Goal: Information Seeking & Learning: Understand process/instructions

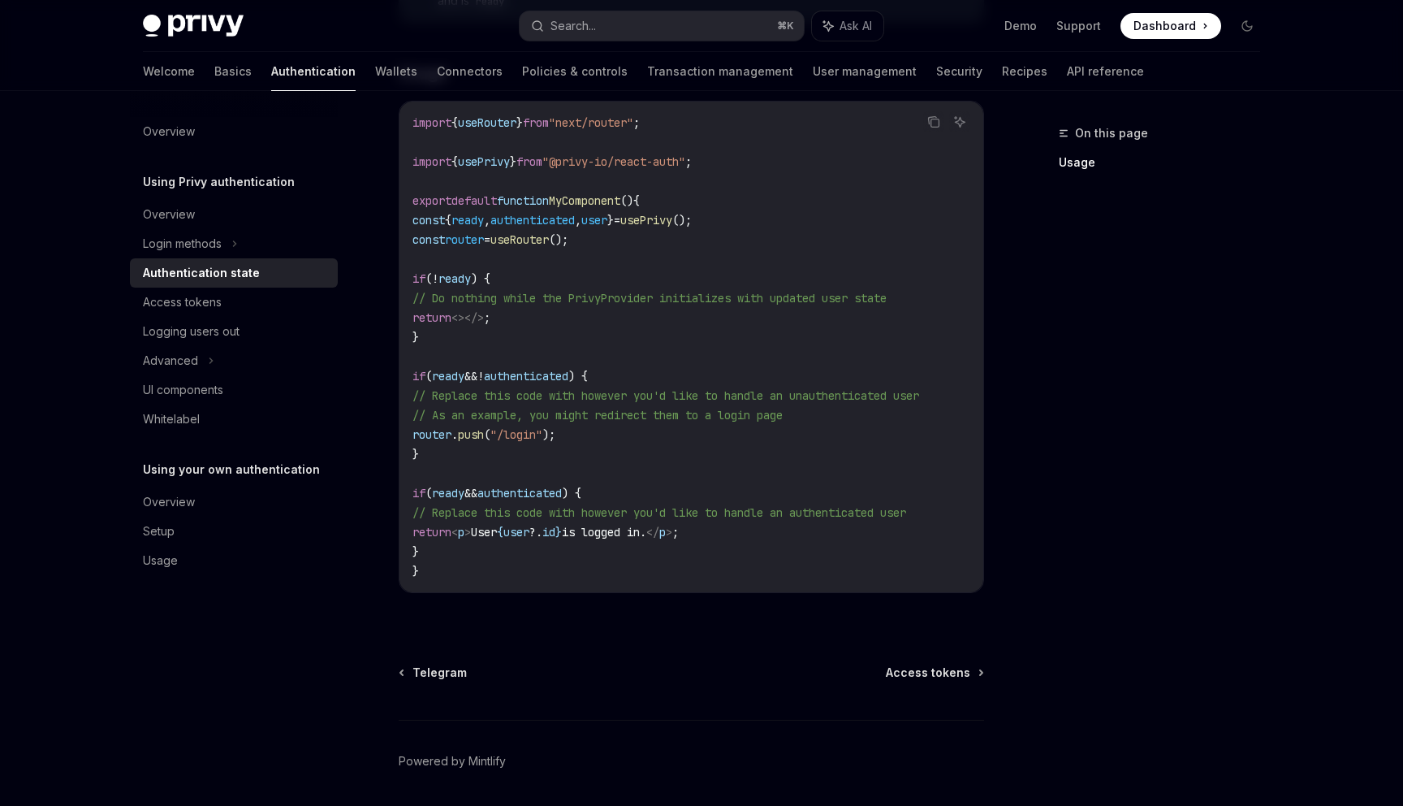
scroll to position [518, 0]
click at [208, 354] on icon at bounding box center [211, 360] width 6 height 19
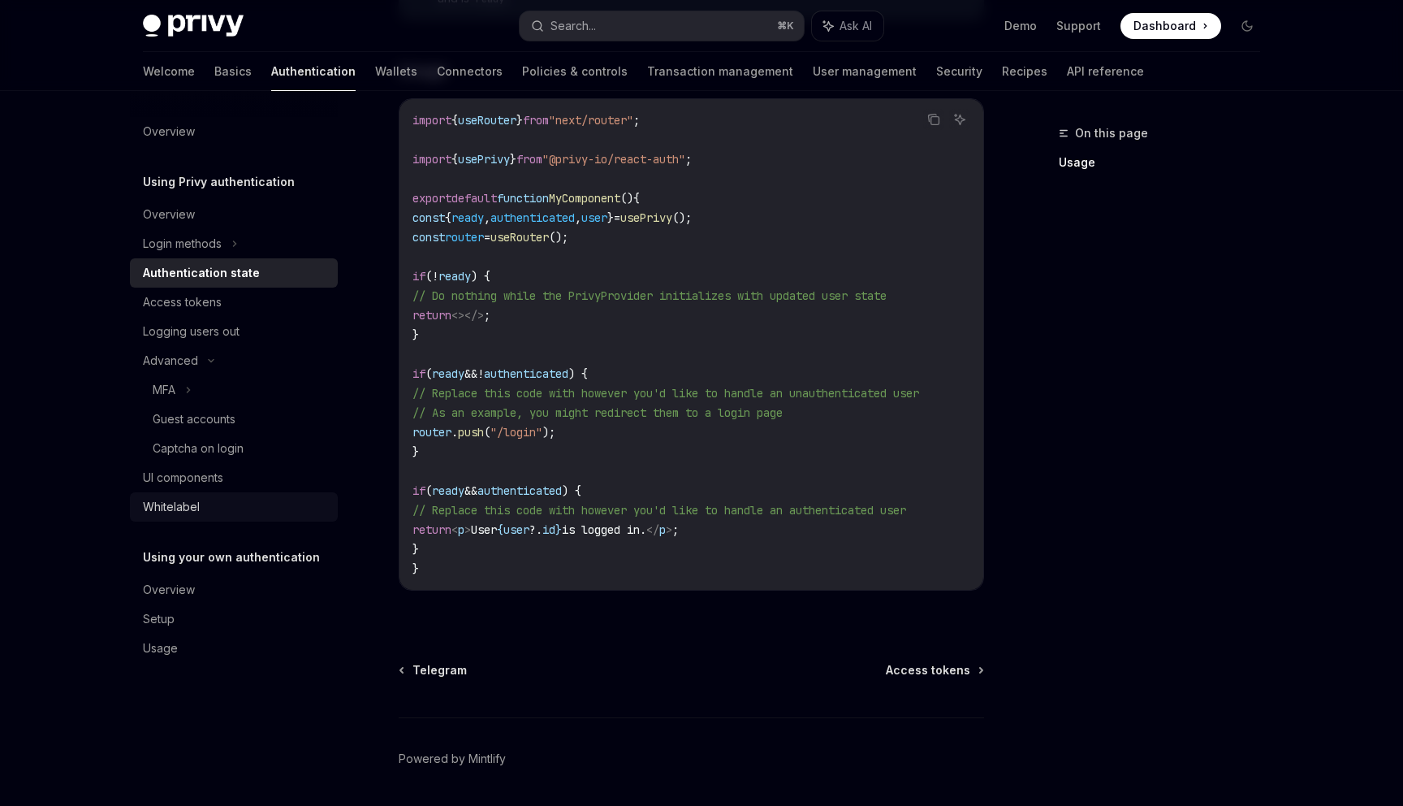
click at [214, 507] on div "Whitelabel" at bounding box center [235, 506] width 185 height 19
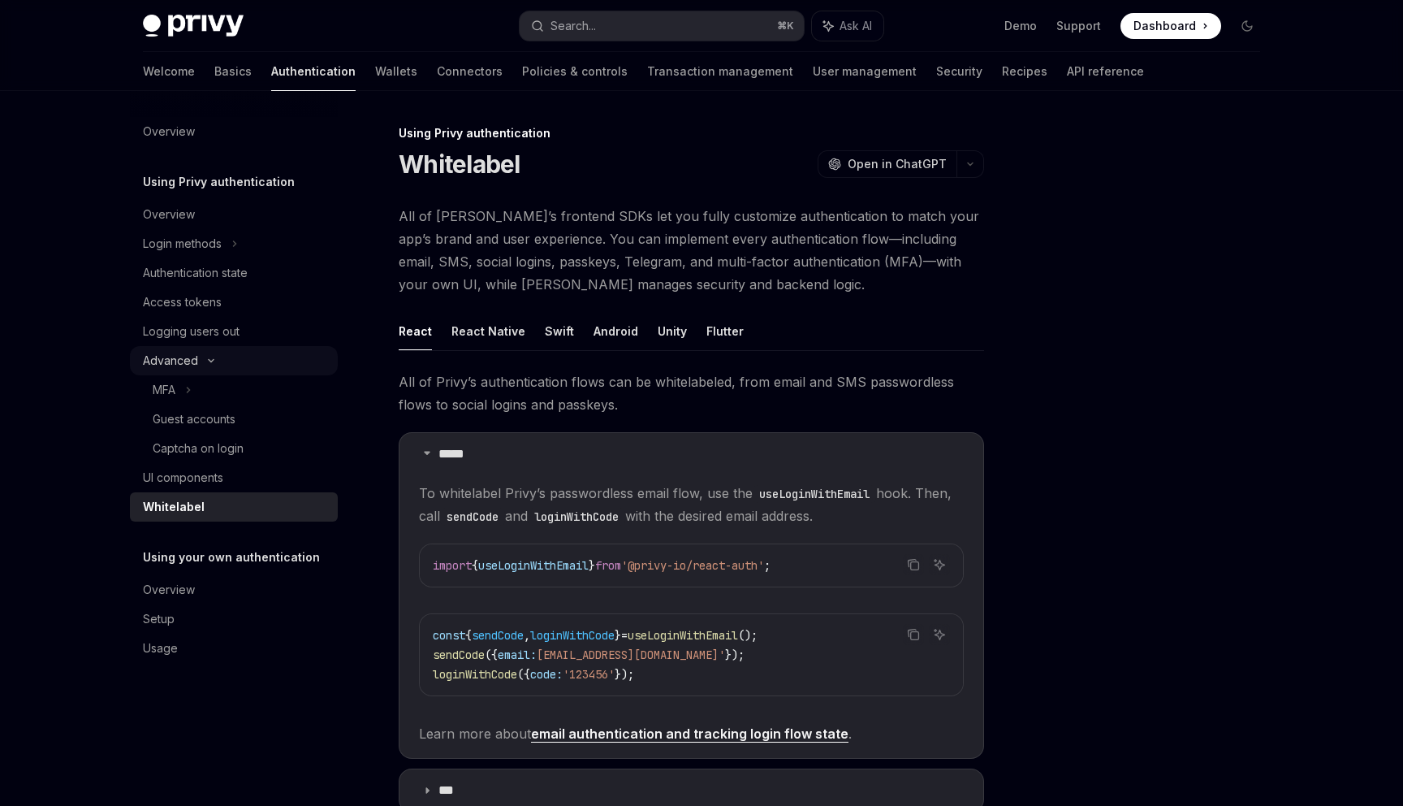
click at [210, 360] on icon at bounding box center [210, 360] width 19 height 6
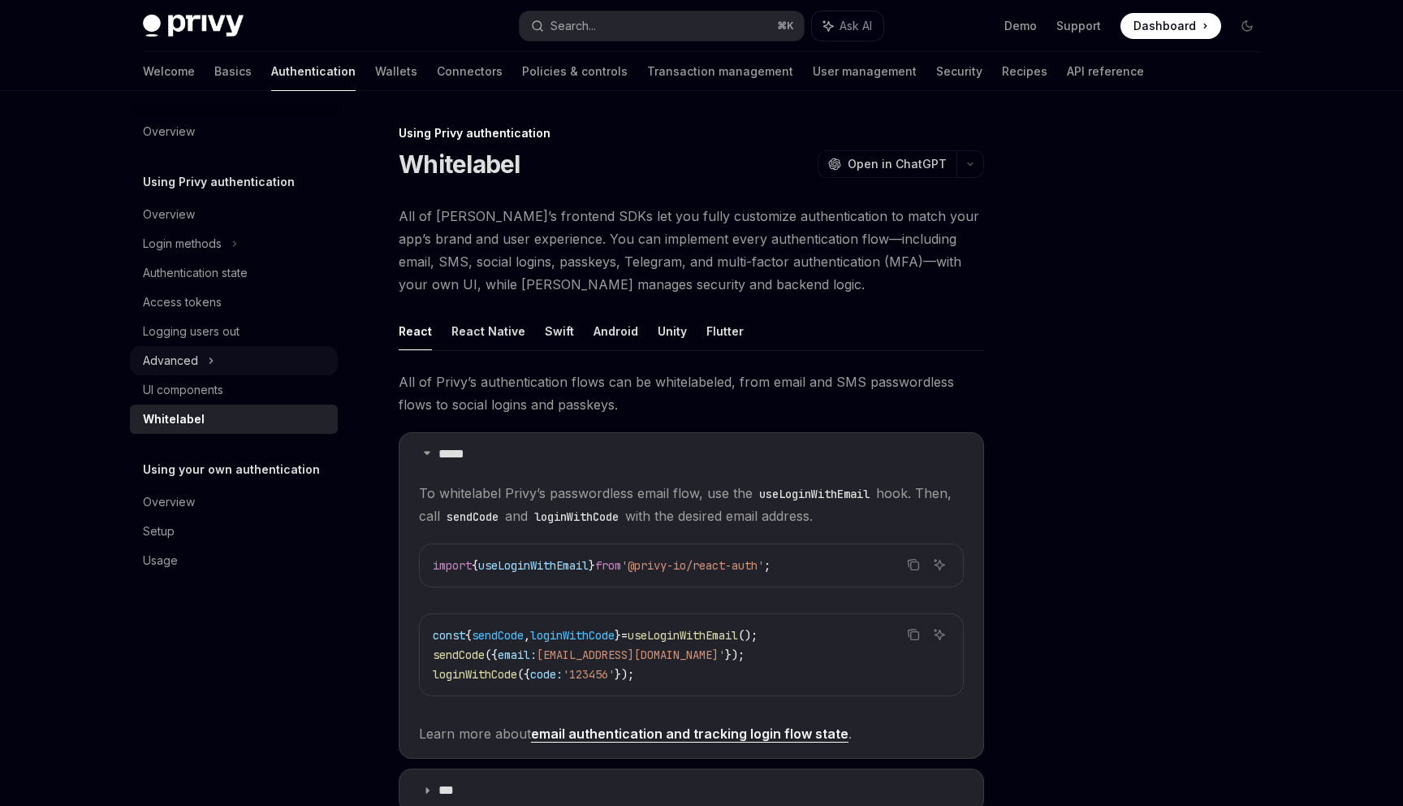
click at [210, 360] on icon at bounding box center [211, 360] width 6 height 19
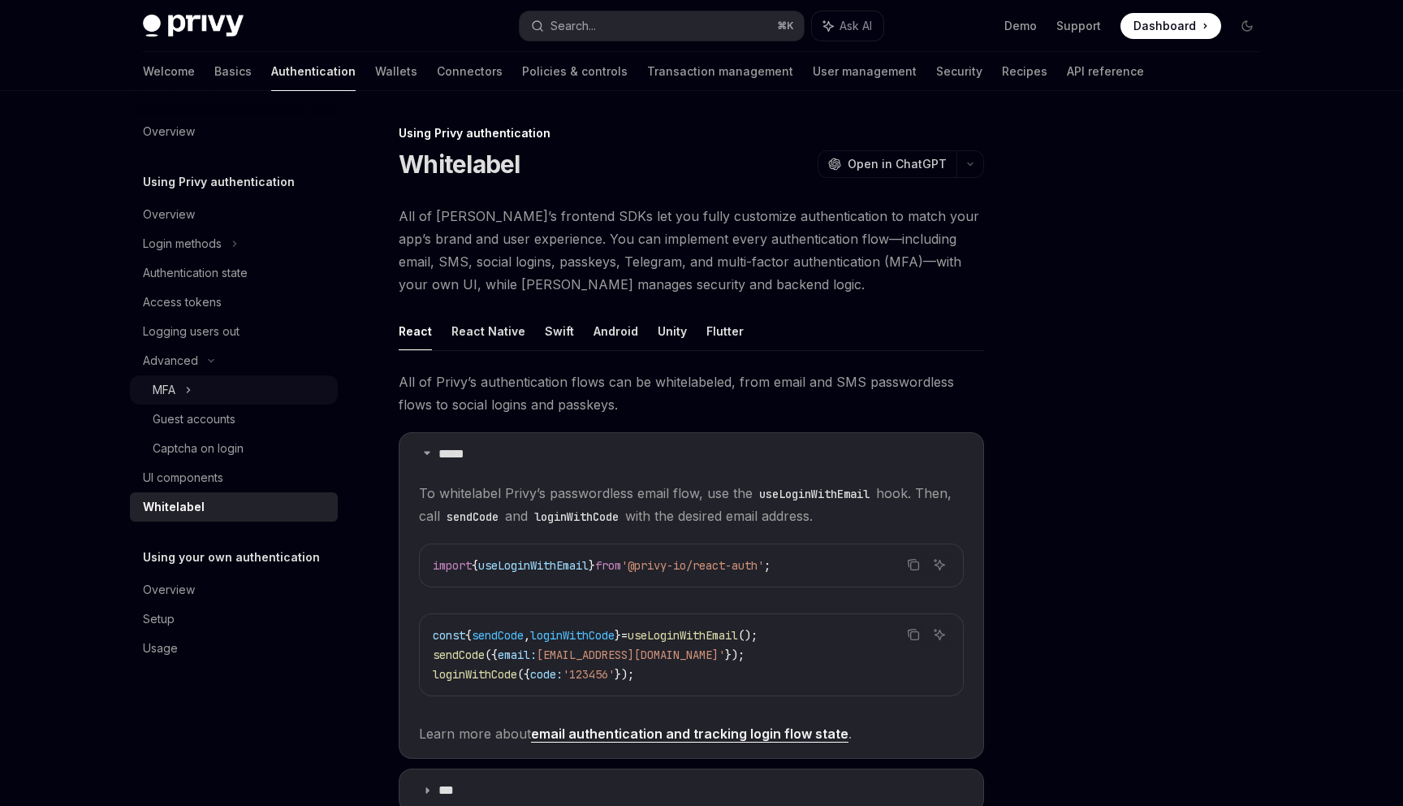
click at [217, 403] on div "MFA" at bounding box center [234, 389] width 208 height 29
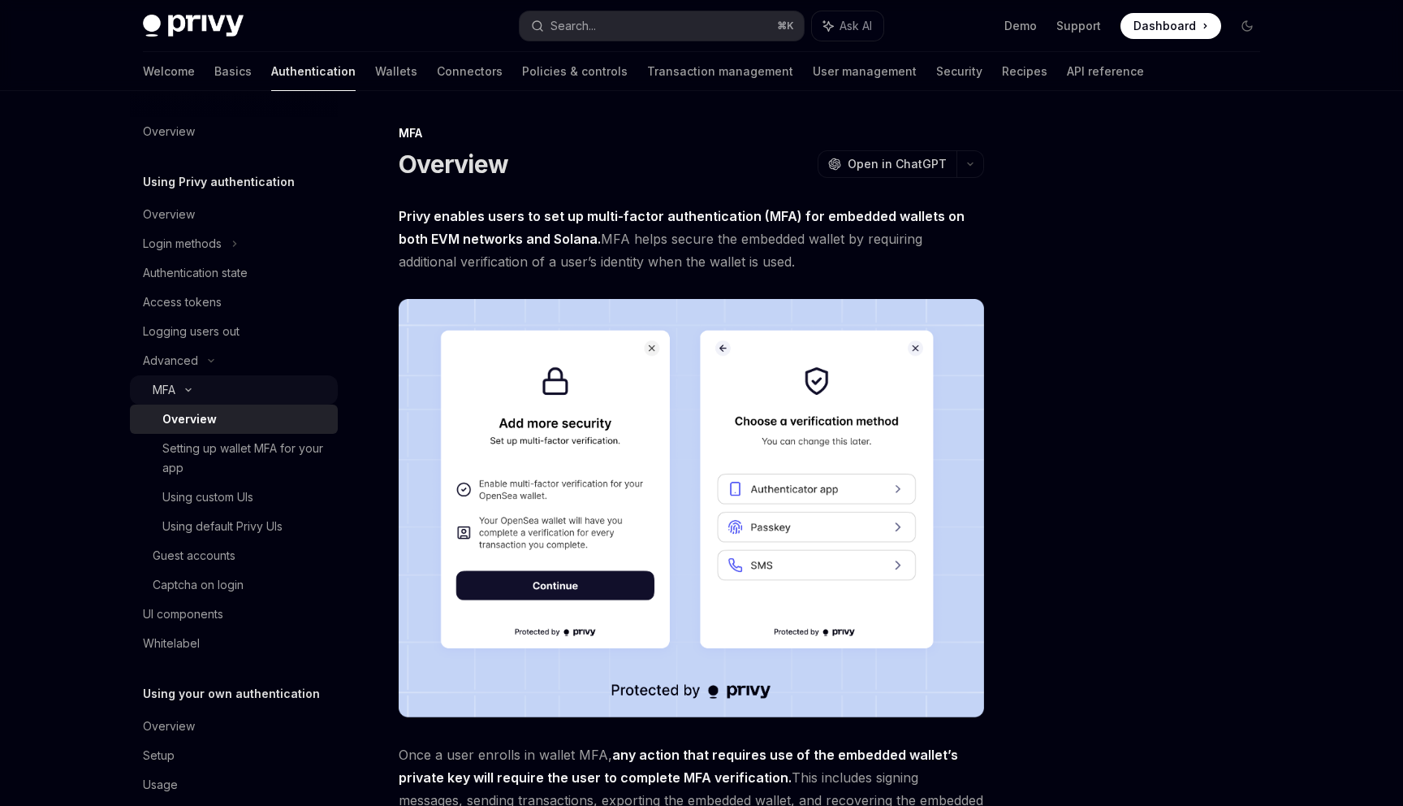
click at [210, 384] on div "MFA" at bounding box center [234, 389] width 208 height 29
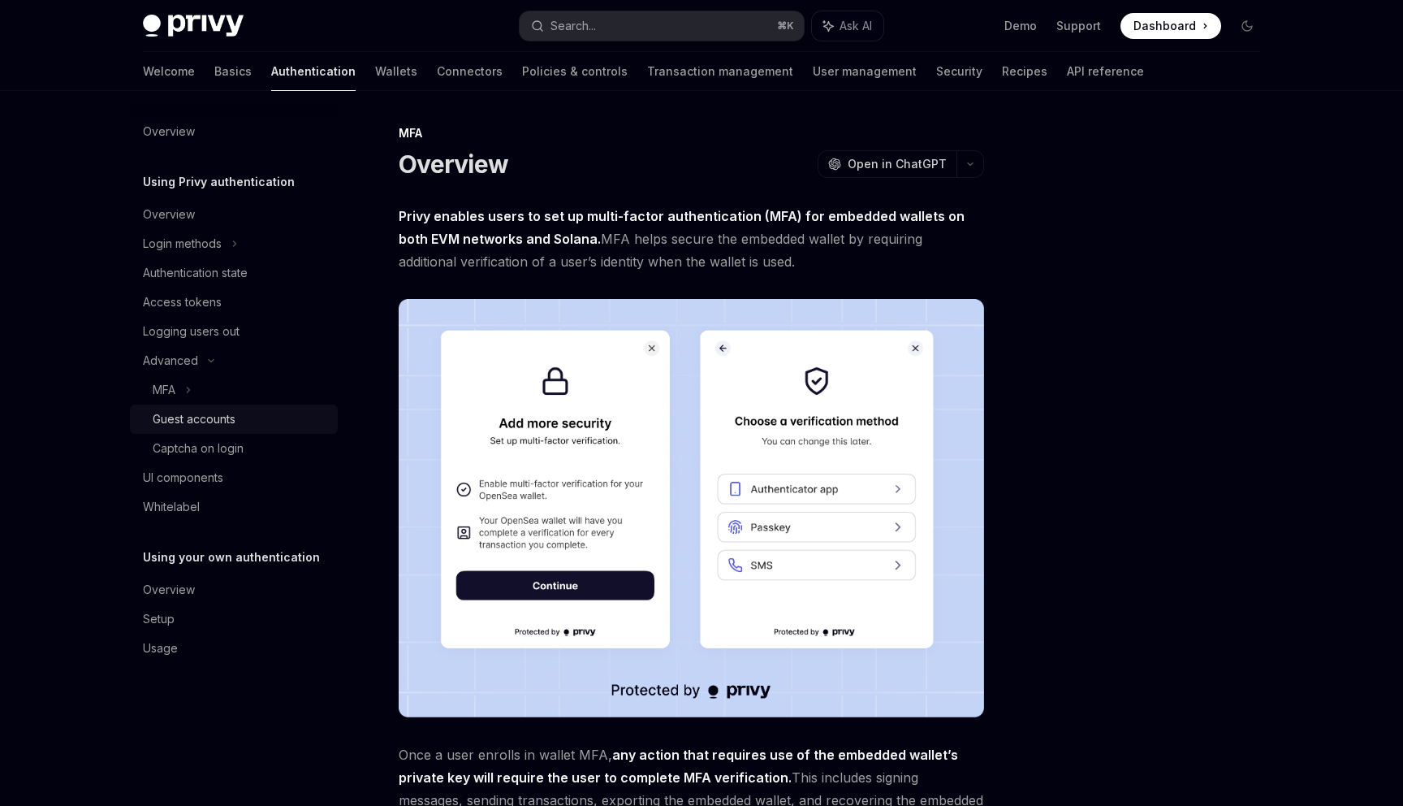
click at [224, 417] on div "Guest accounts" at bounding box center [194, 418] width 83 height 19
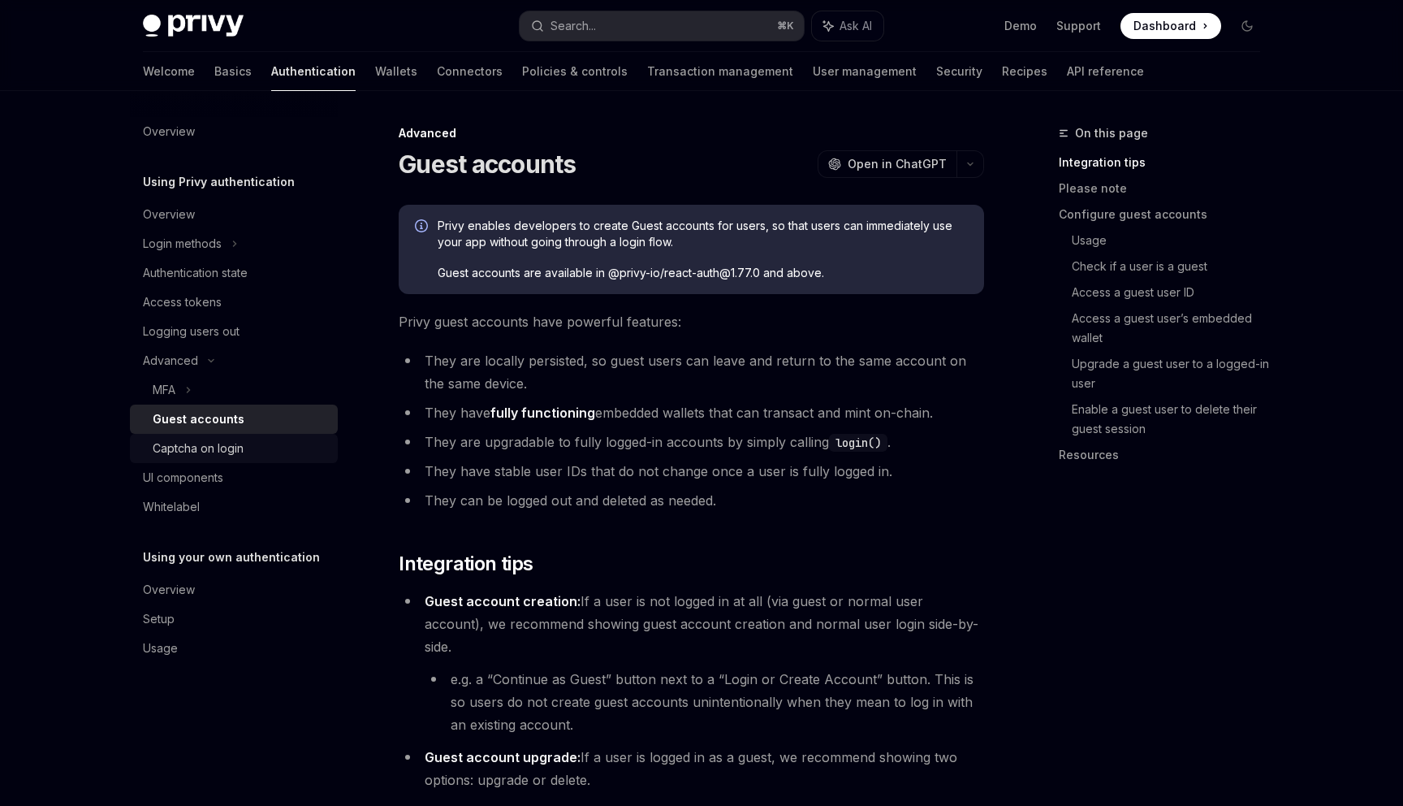
click at [225, 434] on link "Captcha on login" at bounding box center [234, 448] width 208 height 29
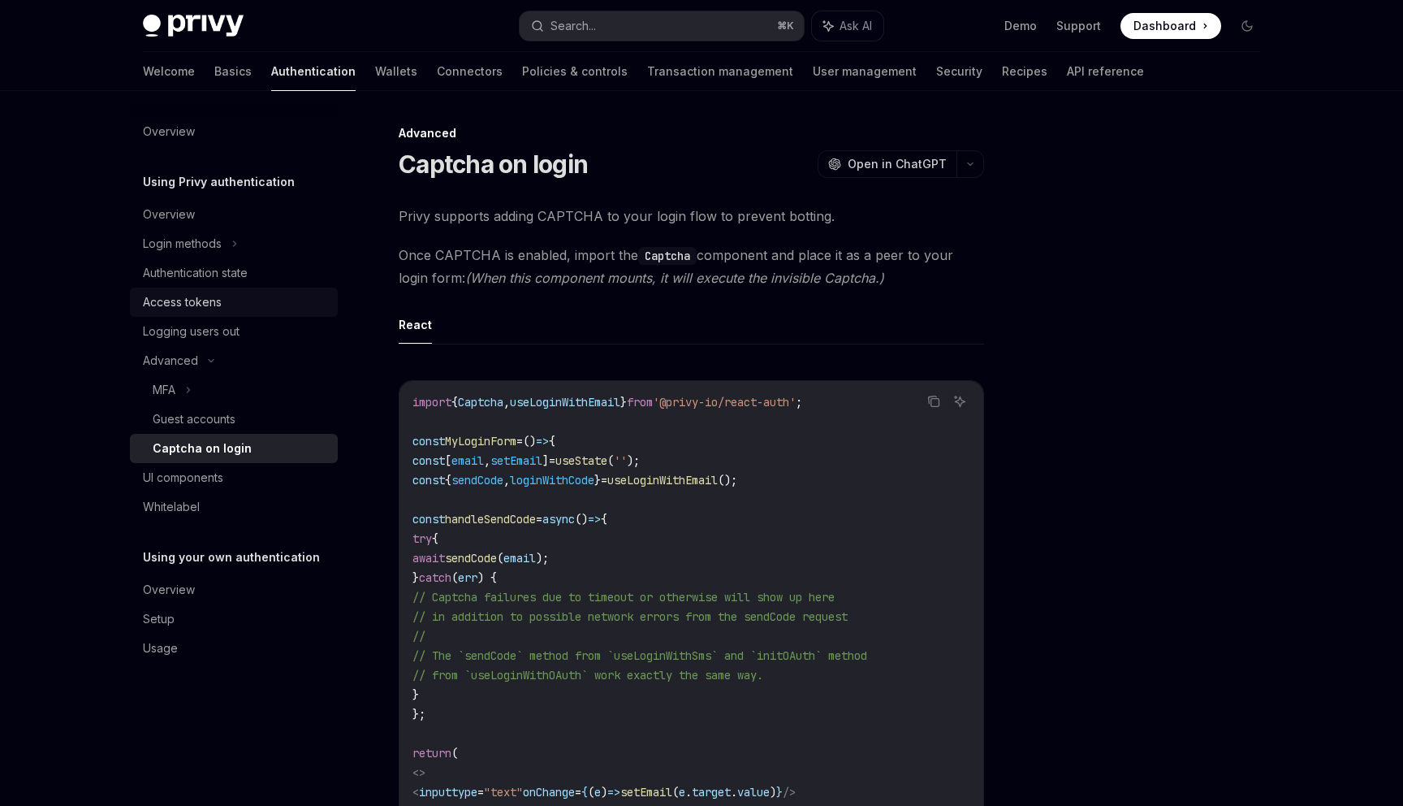
click at [214, 300] on div "Access tokens" at bounding box center [182, 301] width 79 height 19
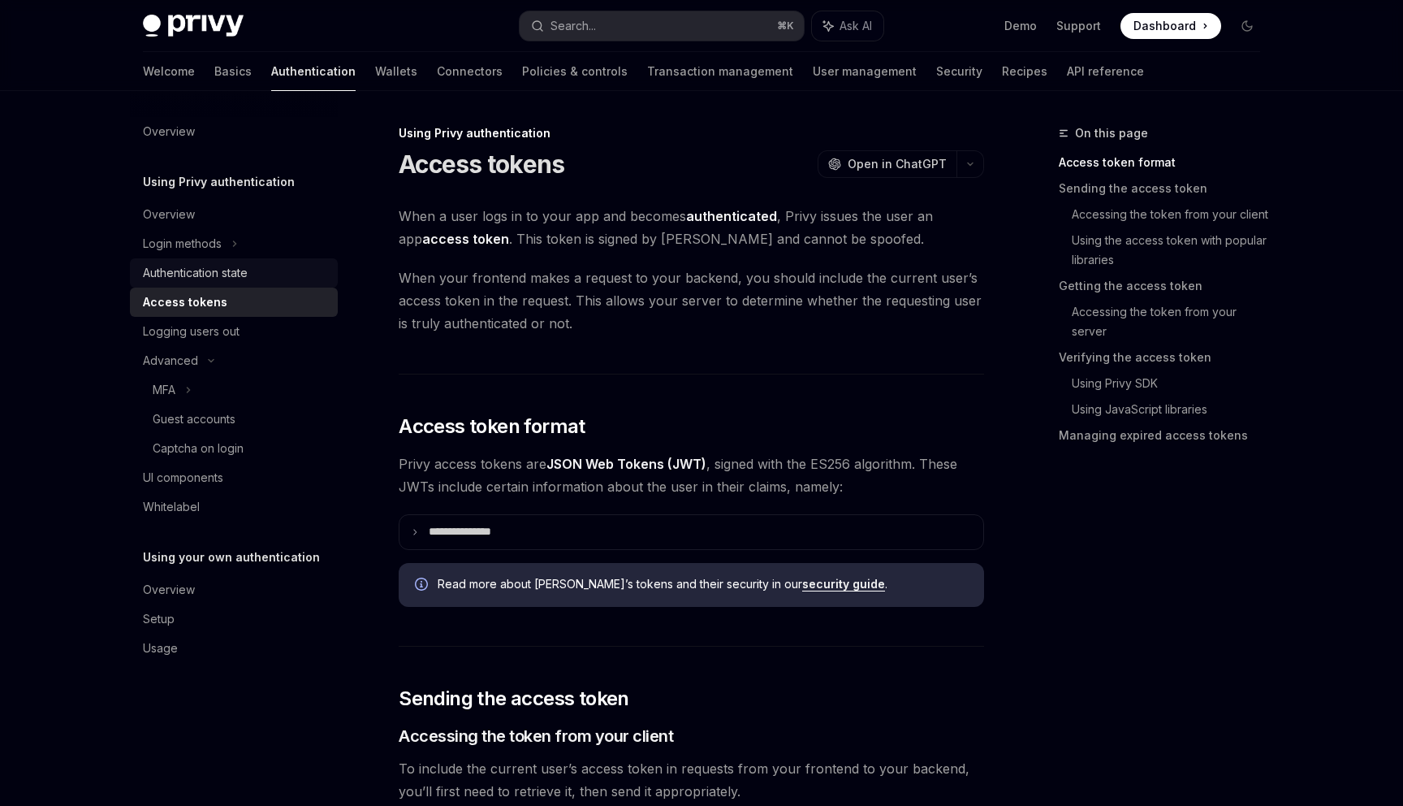
click at [216, 278] on div "Authentication state" at bounding box center [195, 272] width 105 height 19
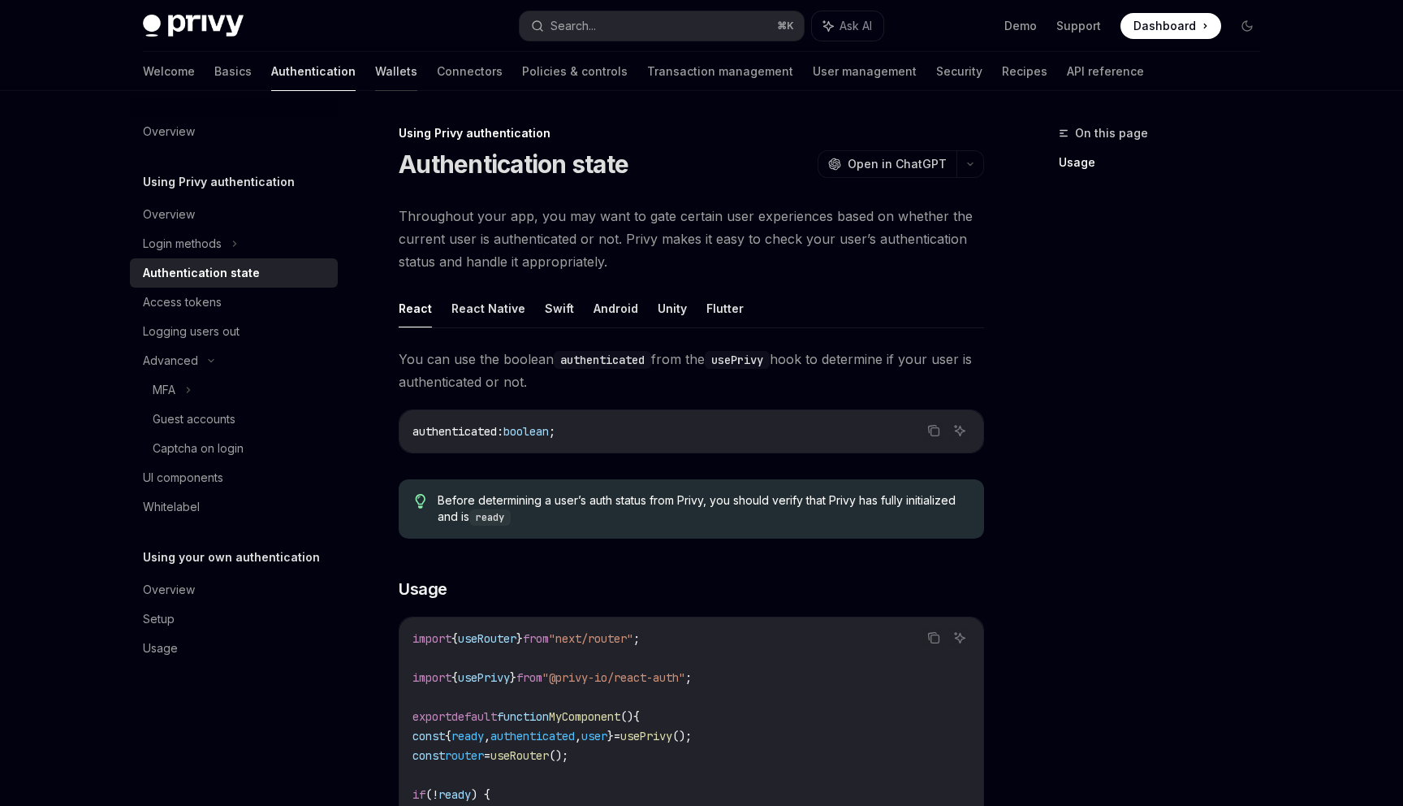
click at [375, 61] on link "Wallets" at bounding box center [396, 71] width 42 height 39
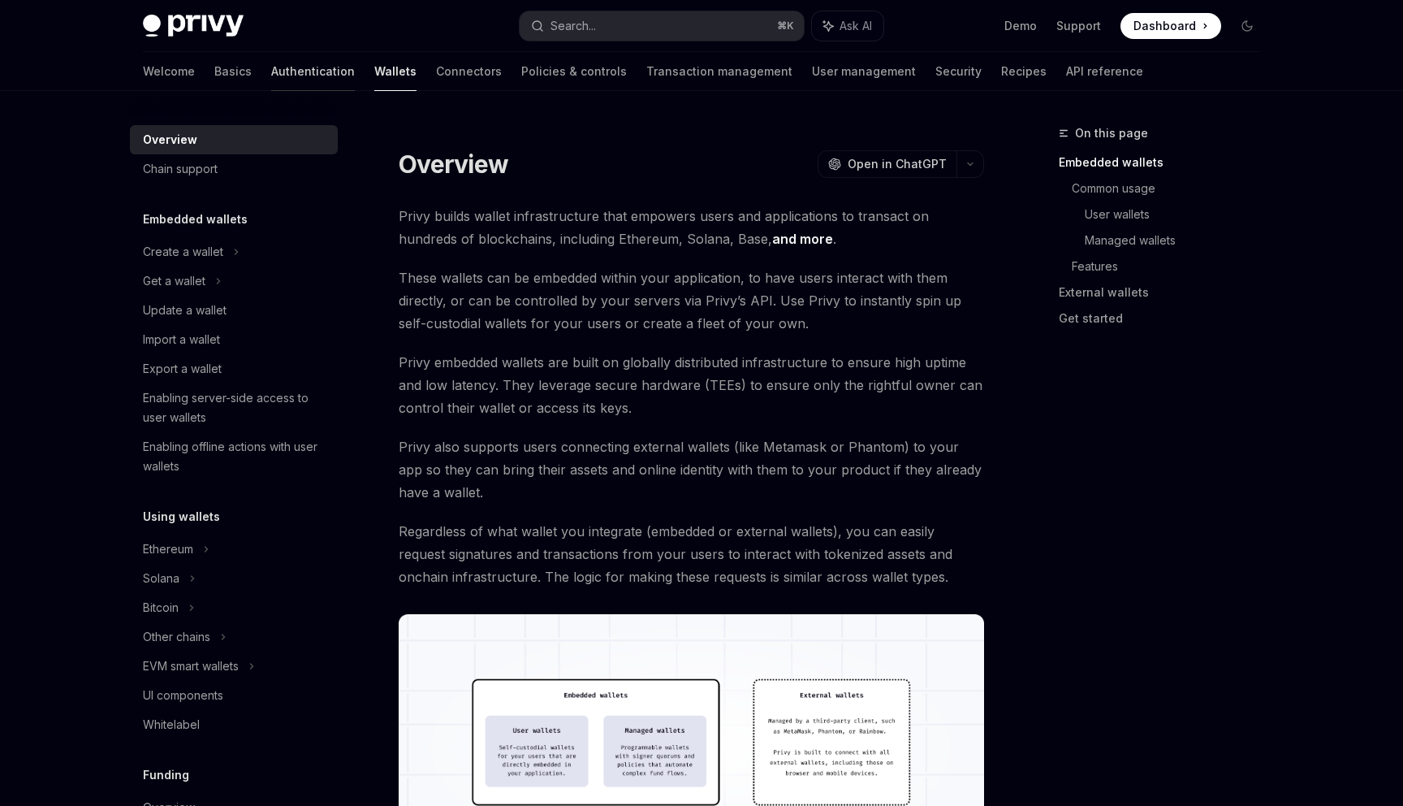
click at [271, 63] on link "Authentication" at bounding box center [313, 71] width 84 height 39
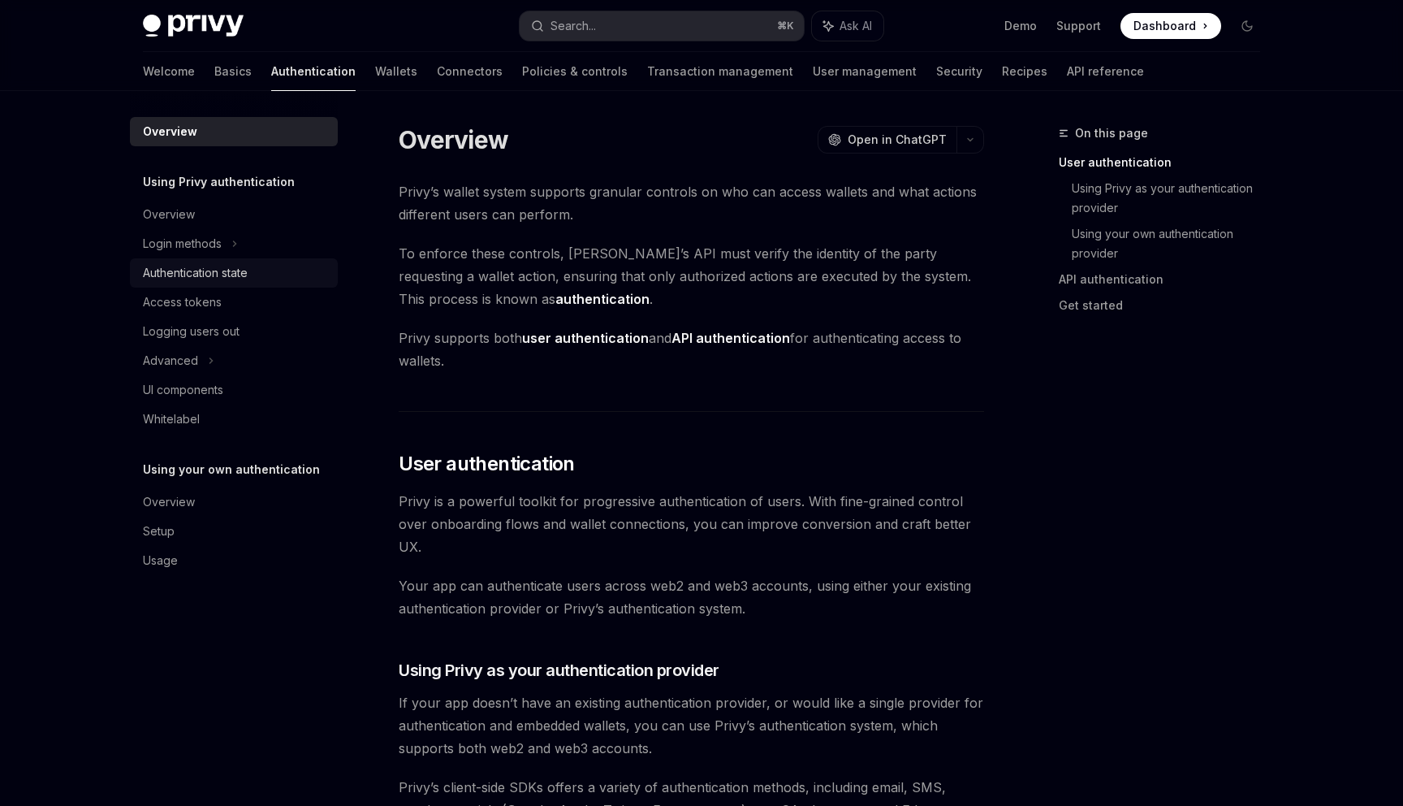
click at [211, 265] on div "Authentication state" at bounding box center [195, 272] width 105 height 19
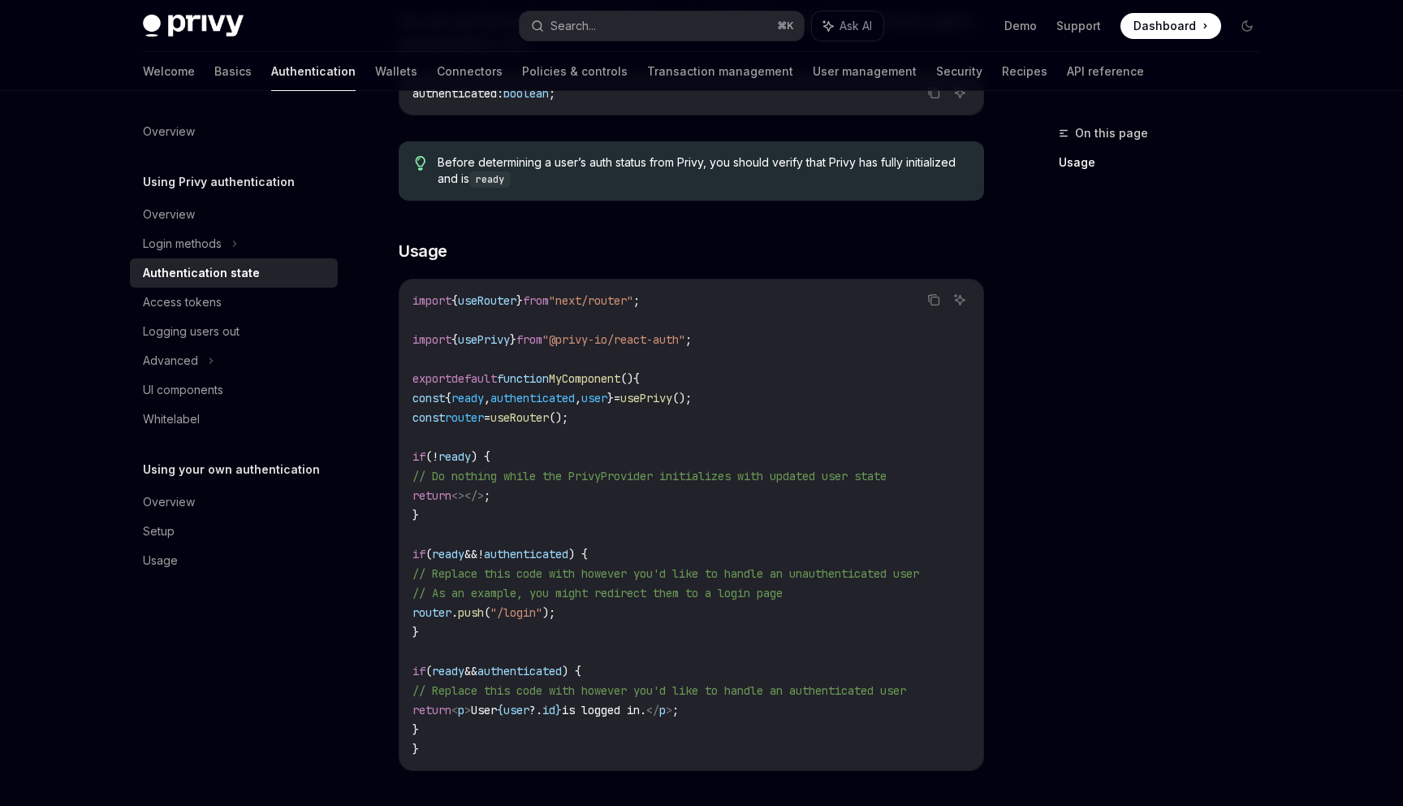
scroll to position [523, 0]
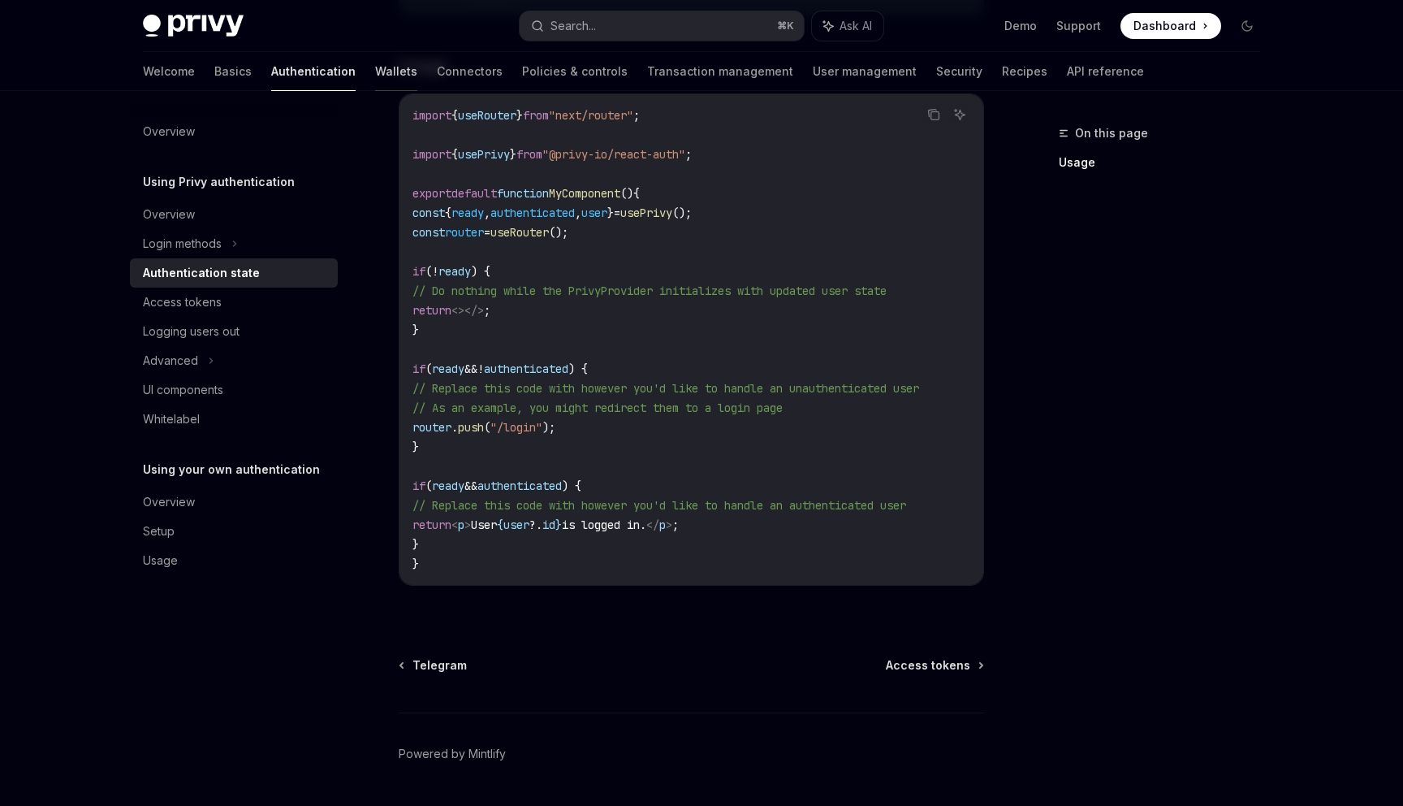
click at [375, 75] on link "Wallets" at bounding box center [396, 71] width 42 height 39
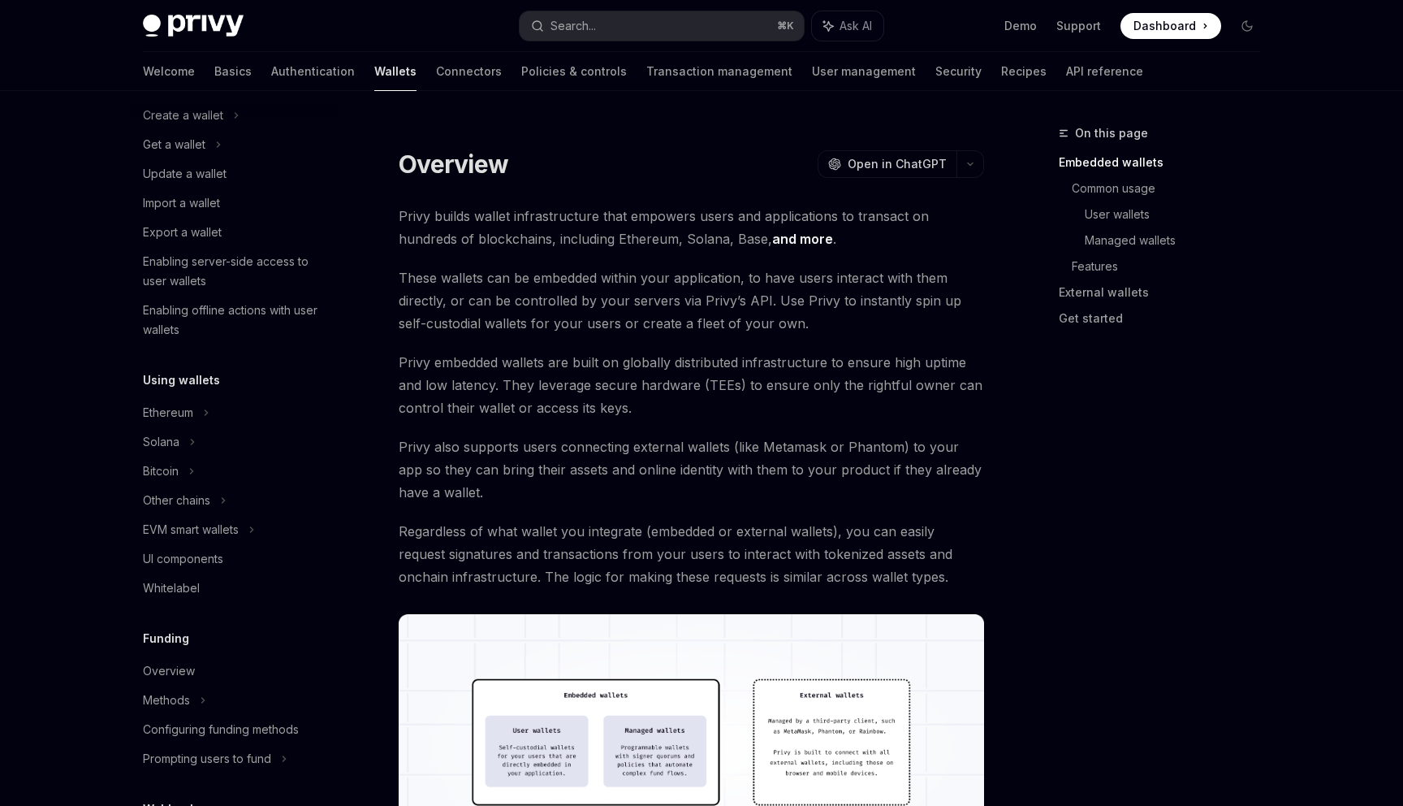
scroll to position [138, 0]
click at [186, 681] on link "Overview" at bounding box center [234, 669] width 208 height 29
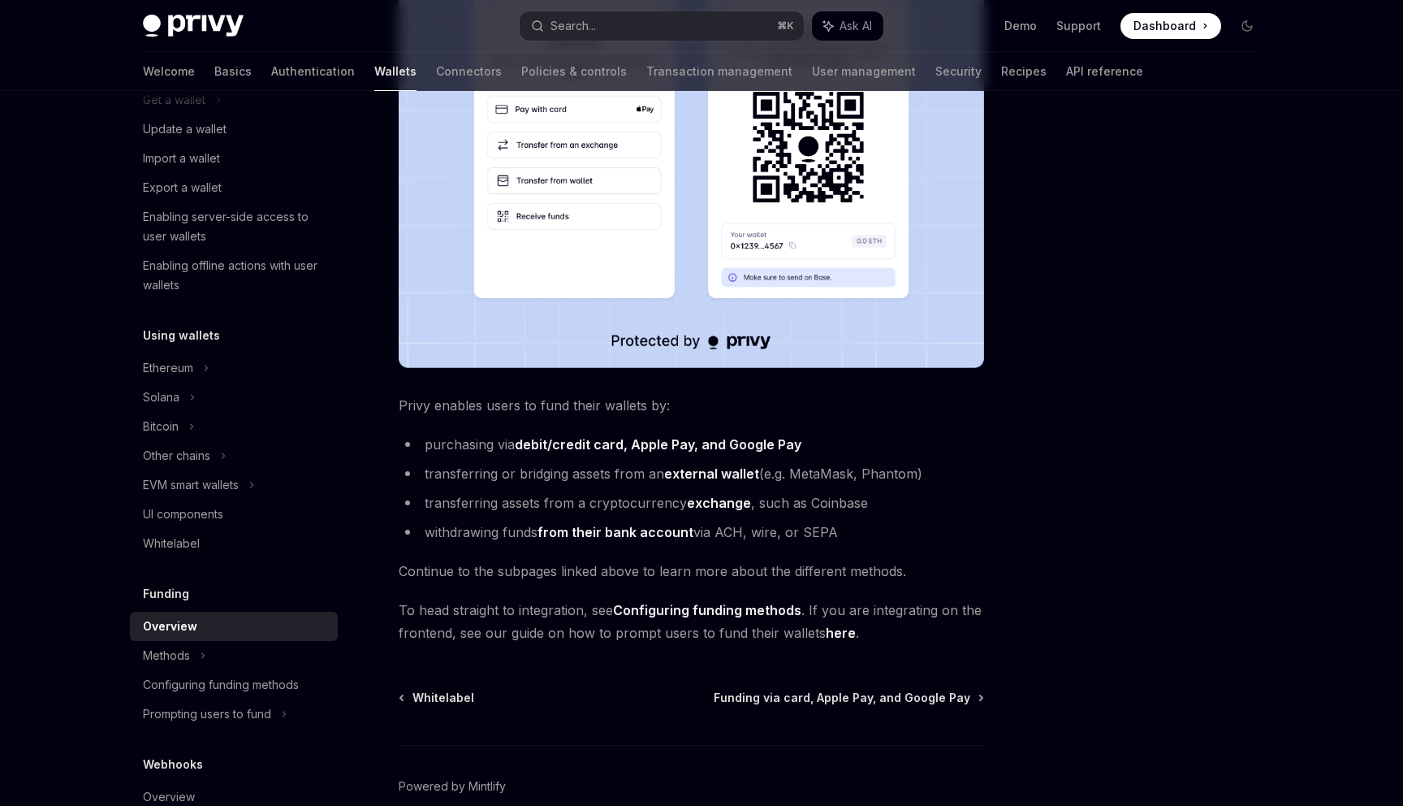
scroll to position [468, 0]
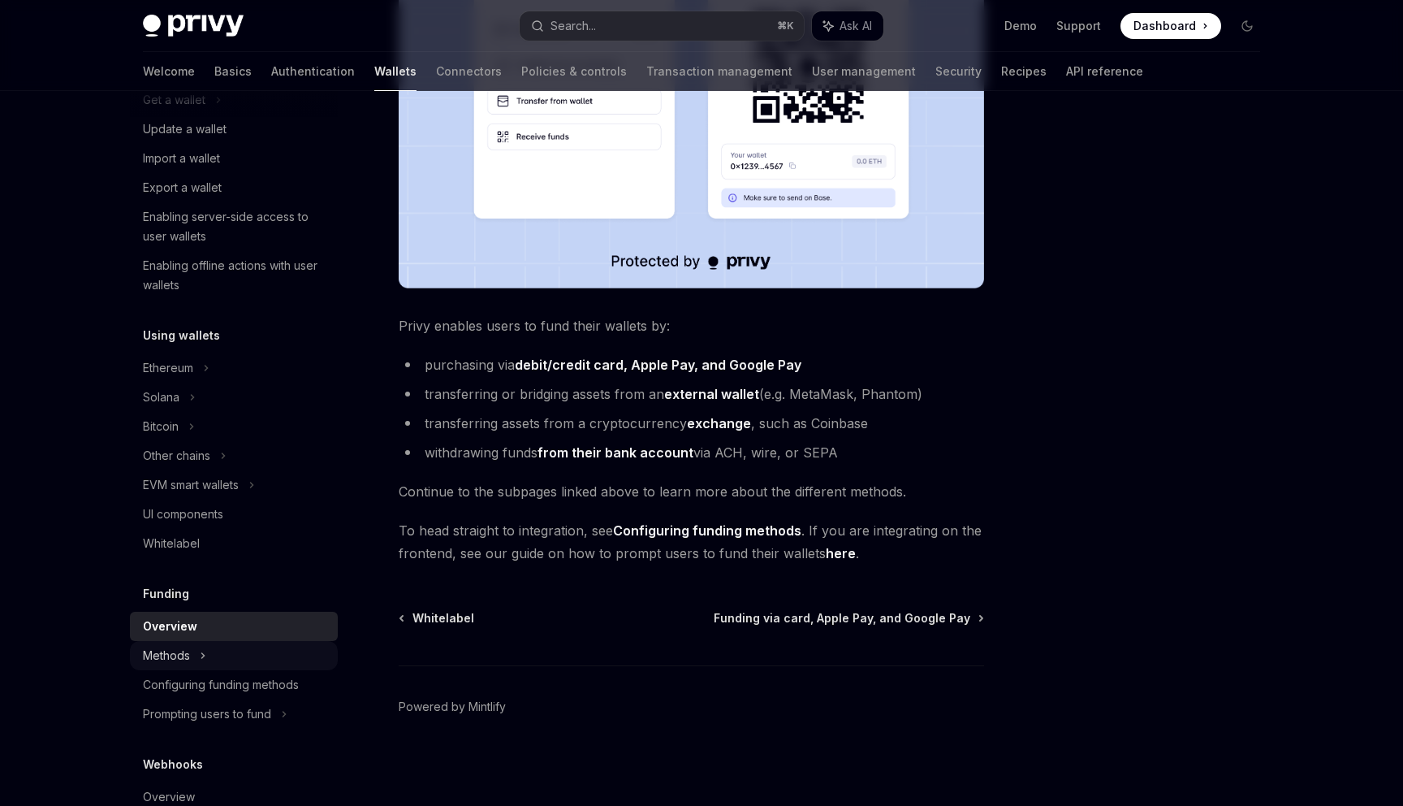
click at [210, 115] on div "Methods" at bounding box center [234, 99] width 208 height 29
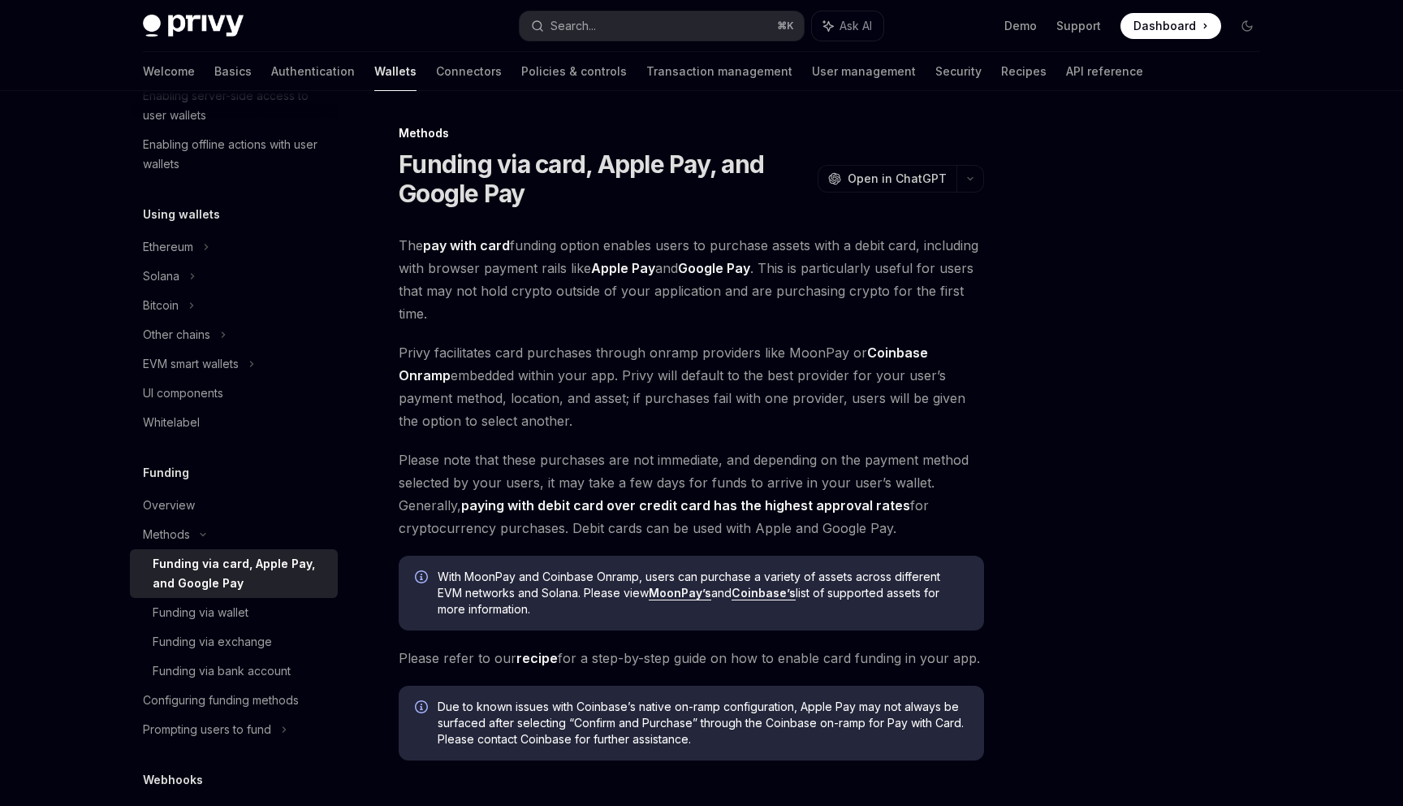
scroll to position [313, 0]
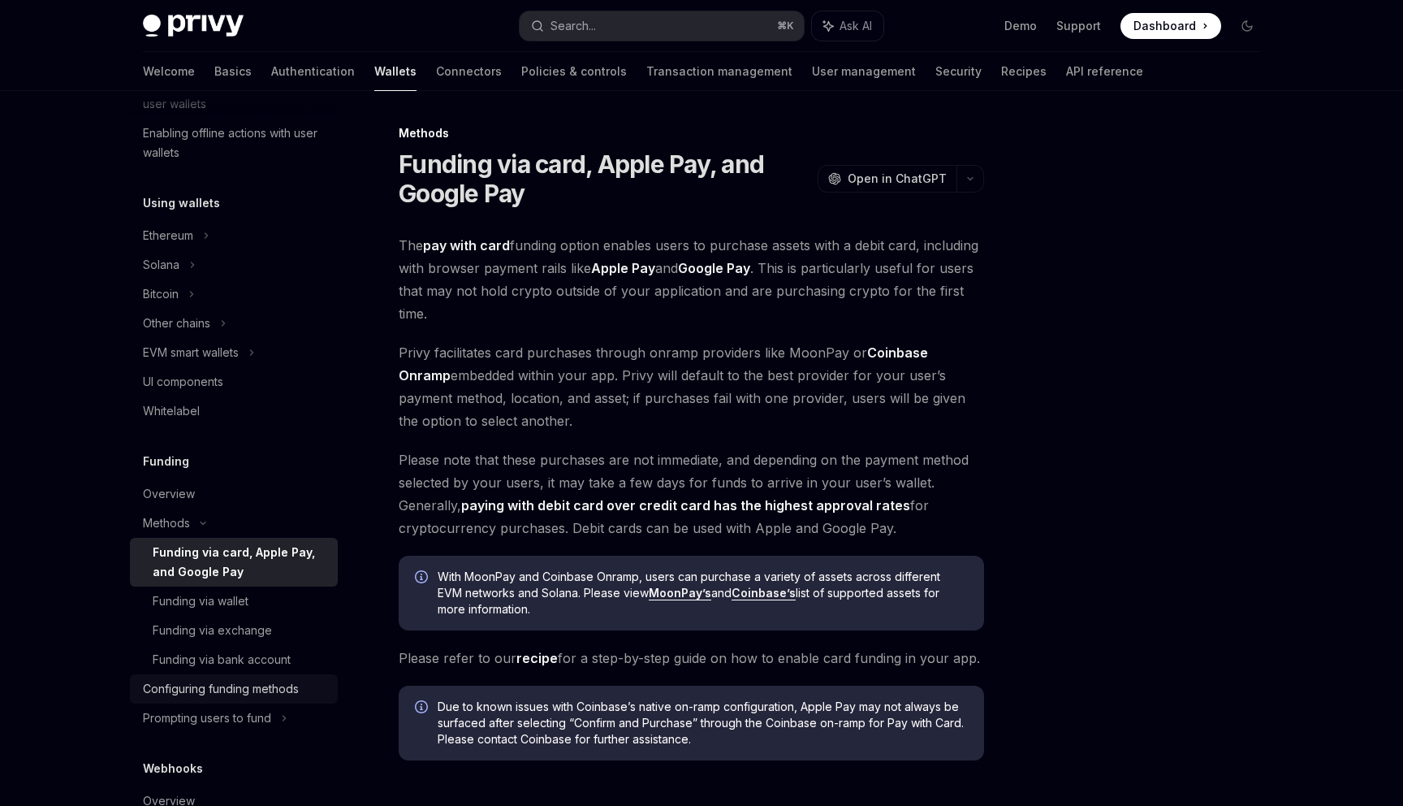
click at [258, 694] on div "Configuring funding methods" at bounding box center [221, 688] width 156 height 19
type textarea "*"
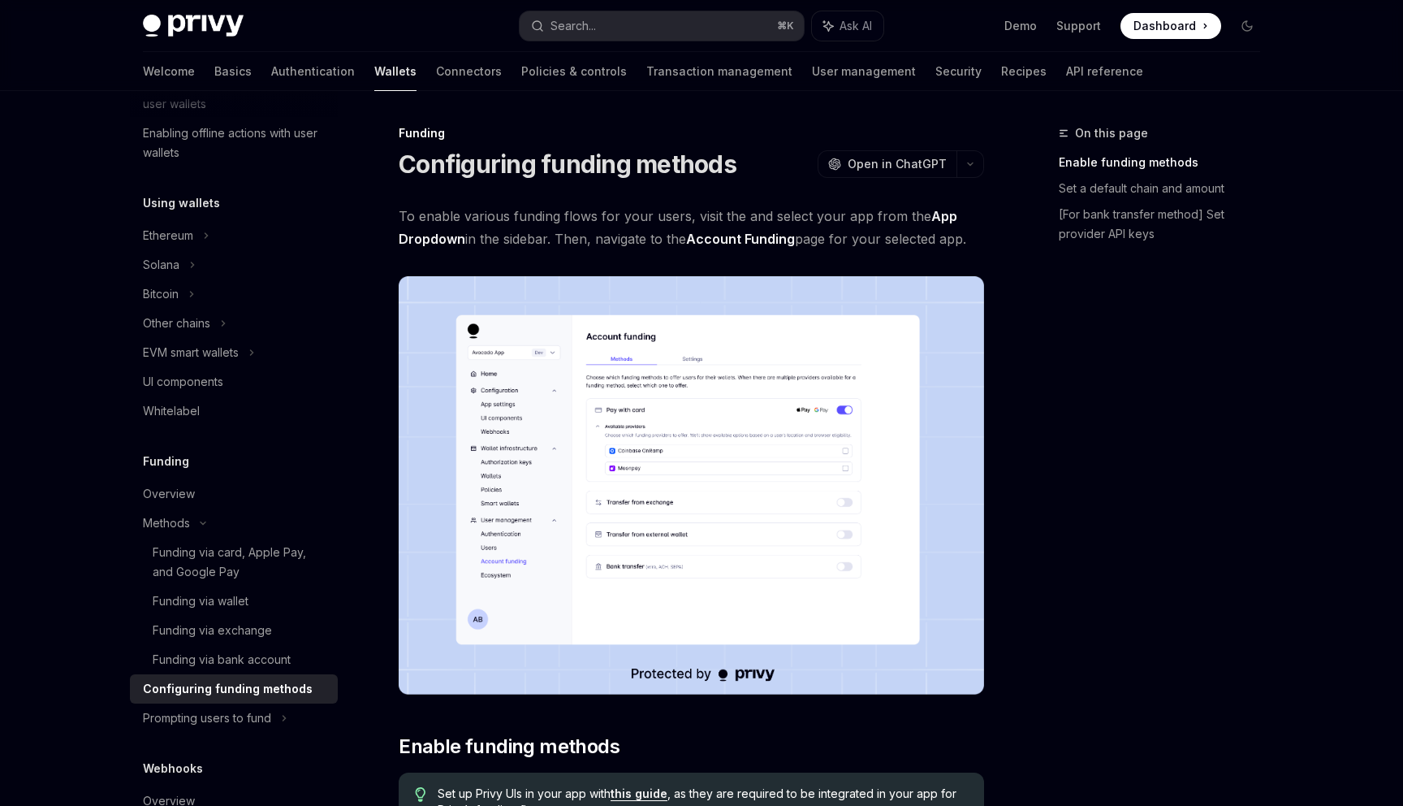
click at [973, 241] on span "To enable various funding flows for your users, visit the and select your app f…" at bounding box center [692, 227] width 586 height 45
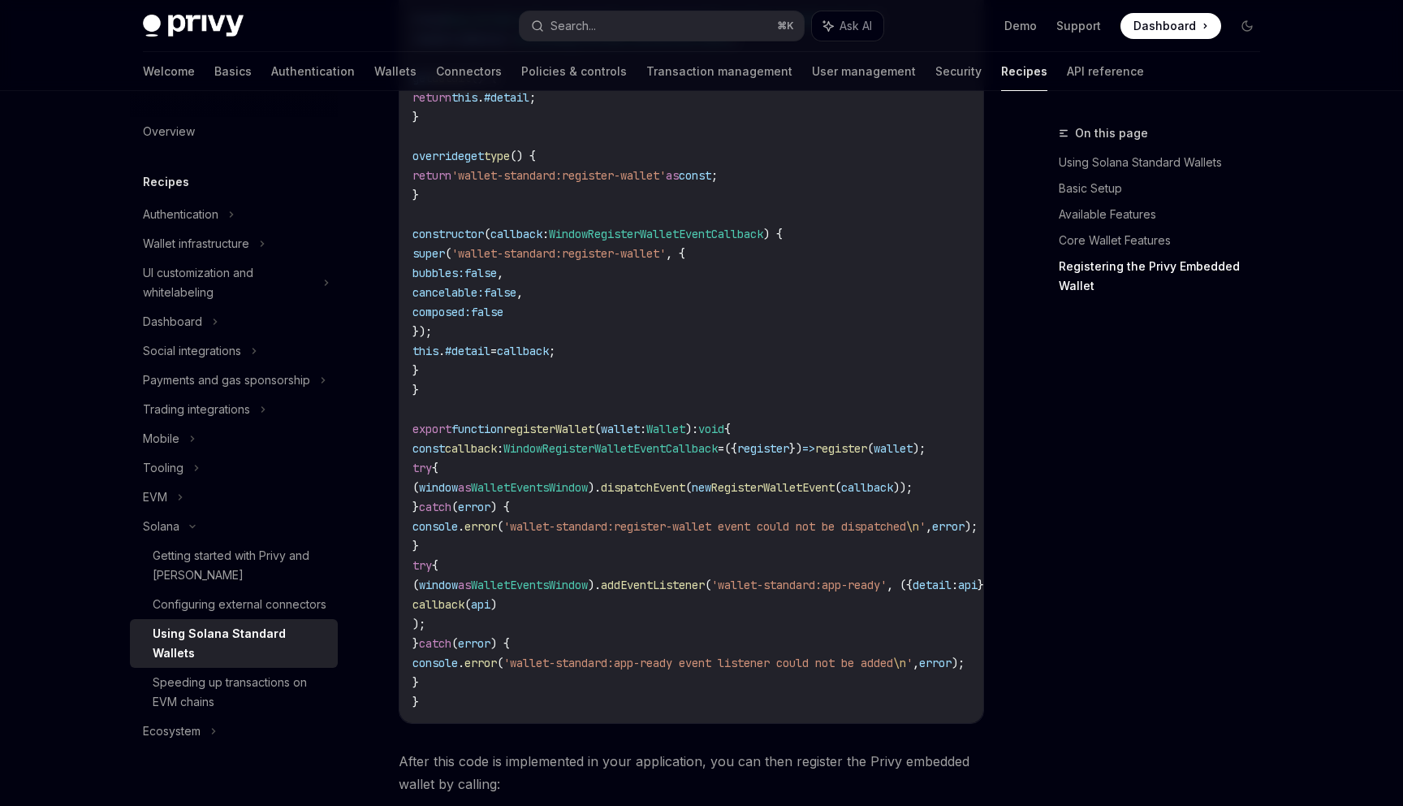
scroll to position [2491, 0]
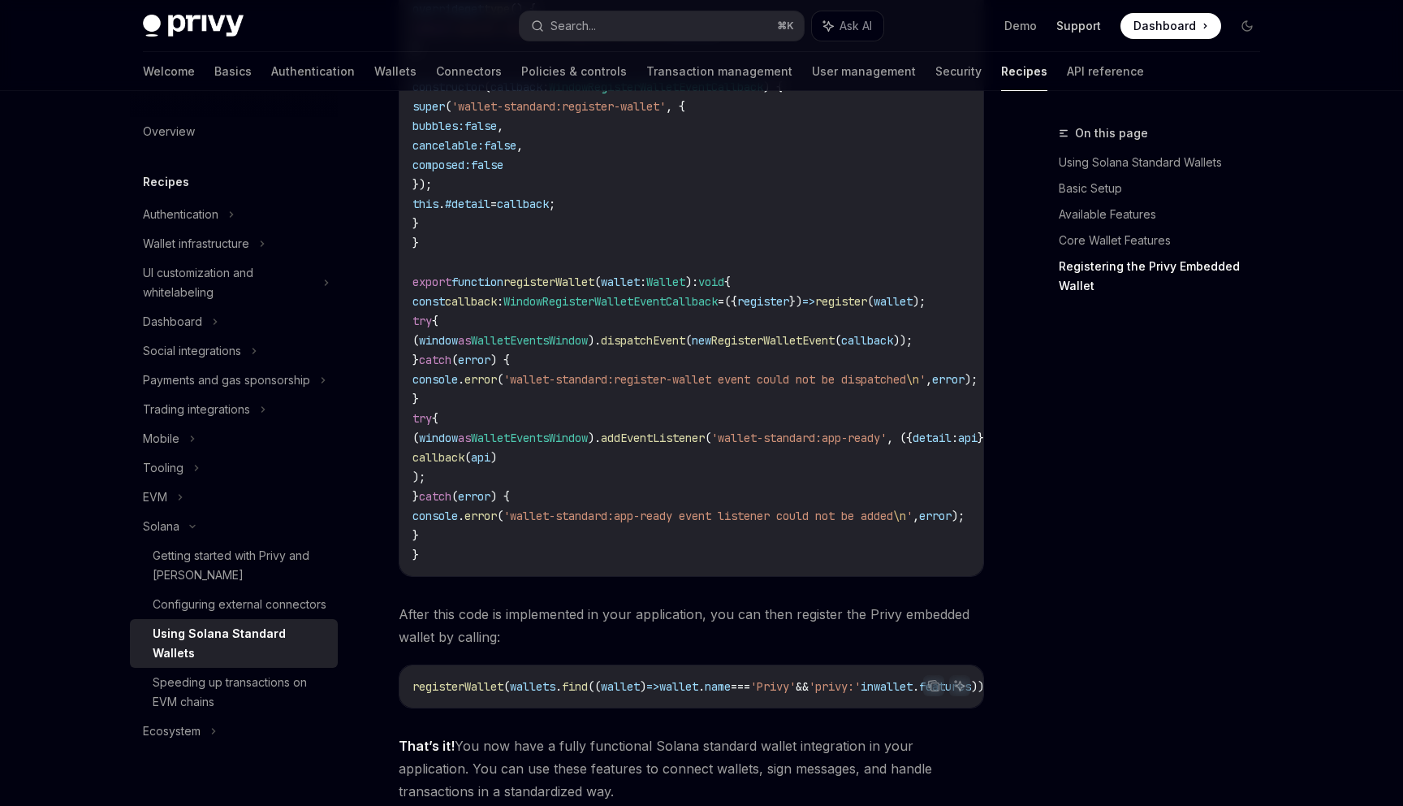
click at [1068, 28] on link "Support" at bounding box center [1079, 26] width 45 height 16
